Goal: Navigation & Orientation: Find specific page/section

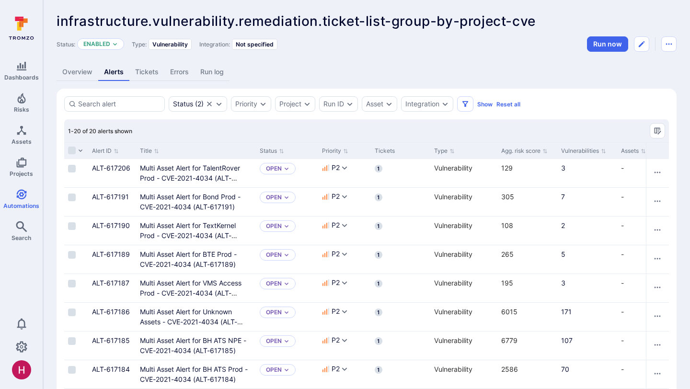
click at [86, 70] on link "Overview" at bounding box center [78, 72] width 42 height 18
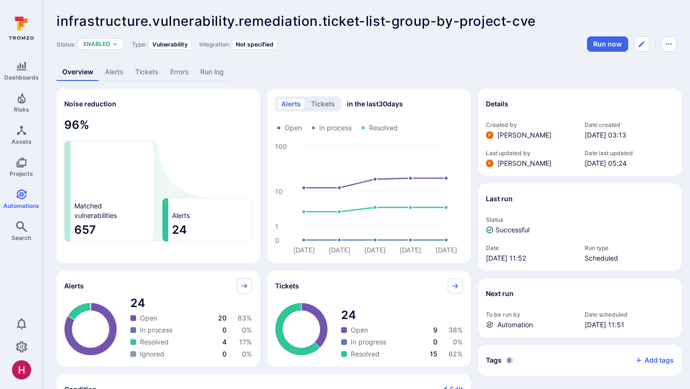
click at [112, 71] on link "Alerts" at bounding box center [114, 72] width 30 height 18
